Goal: Entertainment & Leisure: Consume media (video, audio)

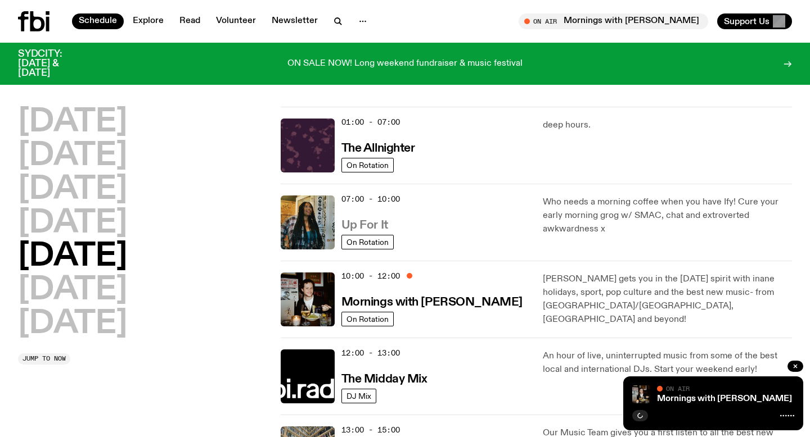
click at [346, 232] on h3 "Up For It" at bounding box center [364, 226] width 47 height 12
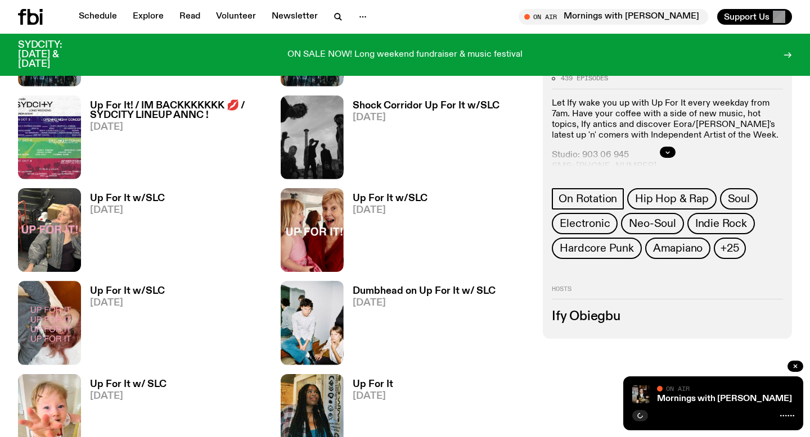
scroll to position [521, 0]
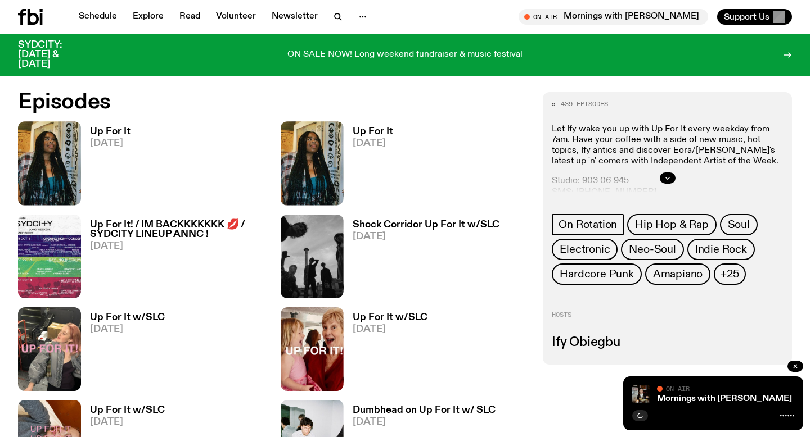
click at [69, 160] on img at bounding box center [49, 163] width 63 height 84
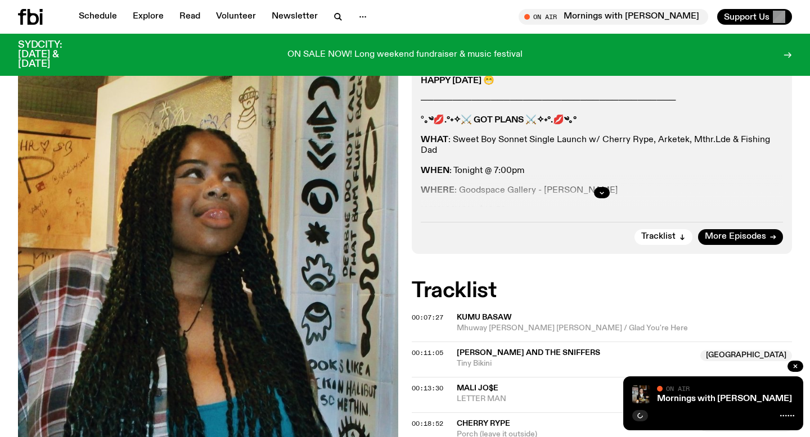
scroll to position [216, 0]
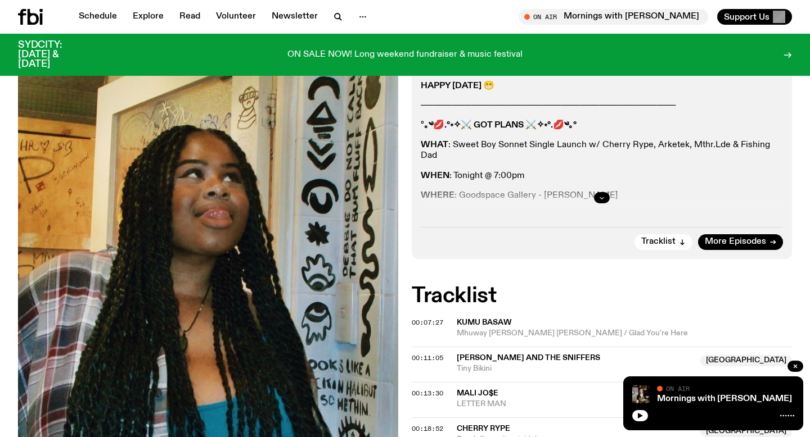
click at [603, 195] on icon "button" at bounding box center [601, 198] width 7 height 7
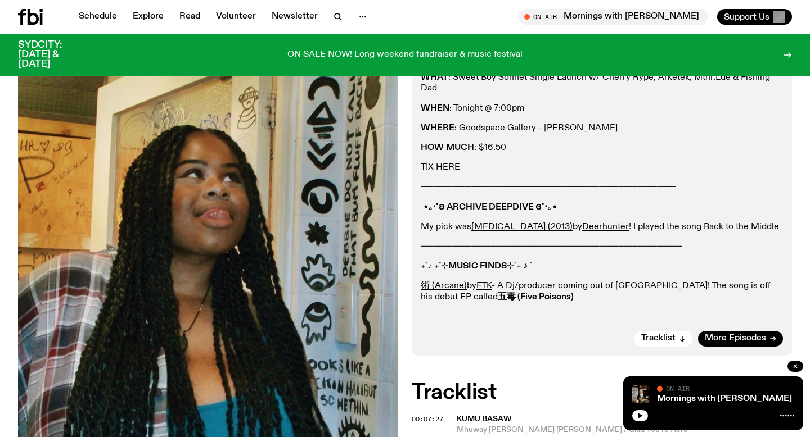
scroll to position [279, 0]
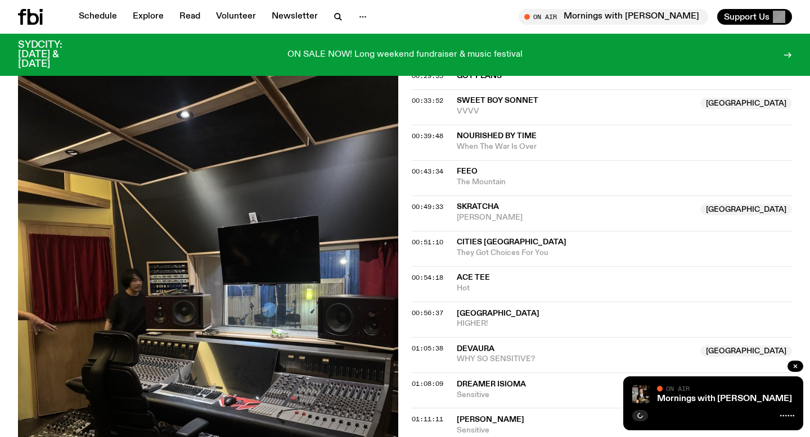
scroll to position [762, 0]
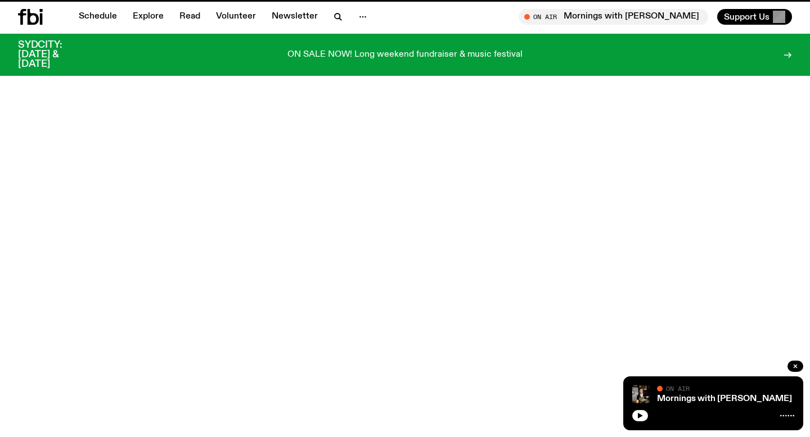
scroll to position [521, 0]
